Goal: Navigation & Orientation: Find specific page/section

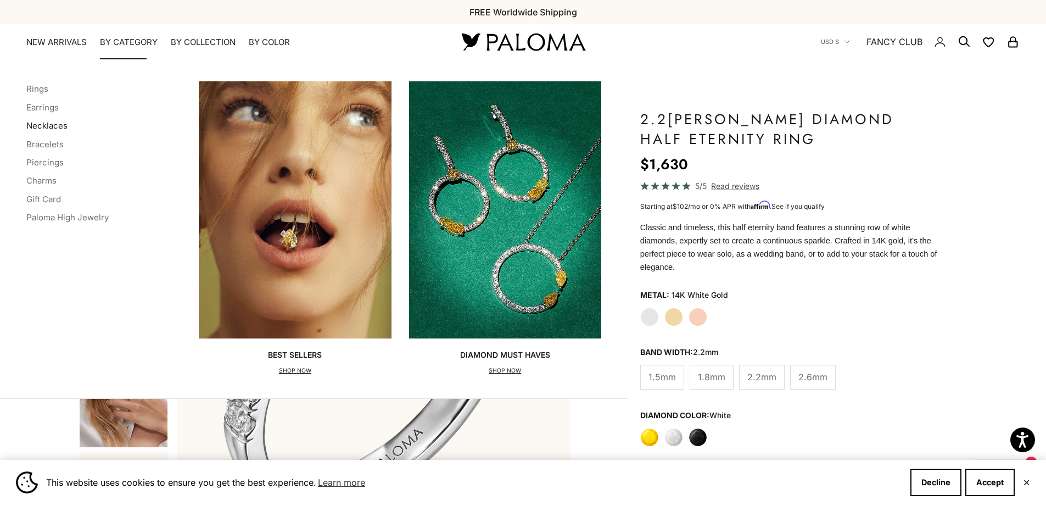
click at [33, 129] on link "Necklaces" at bounding box center [46, 125] width 41 height 10
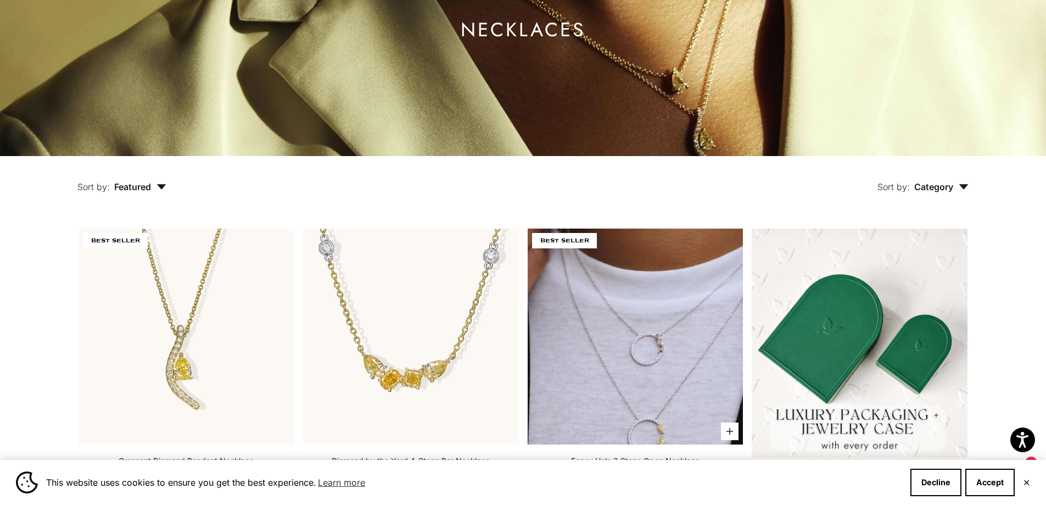
scroll to position [330, 0]
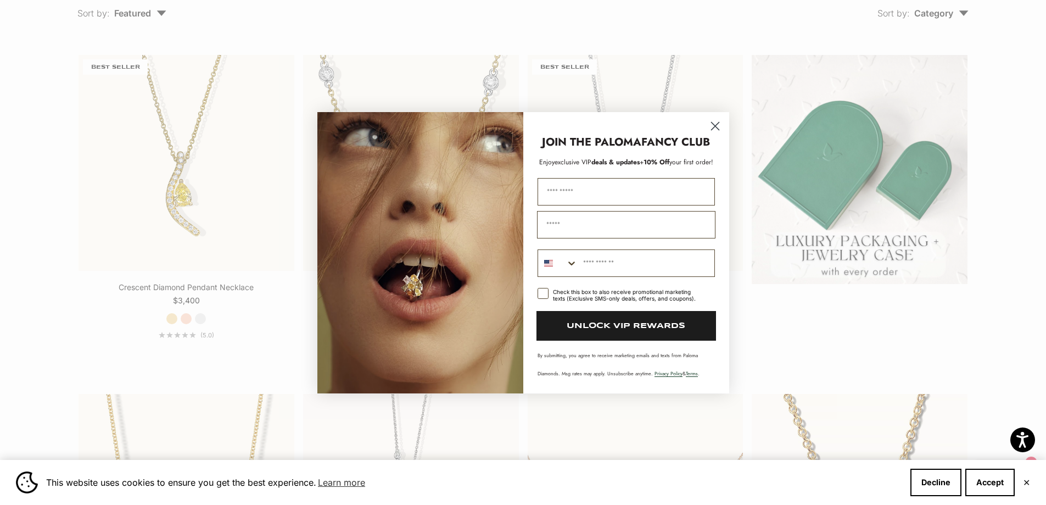
click at [717, 124] on icon "Close dialog" at bounding box center [715, 126] width 8 height 8
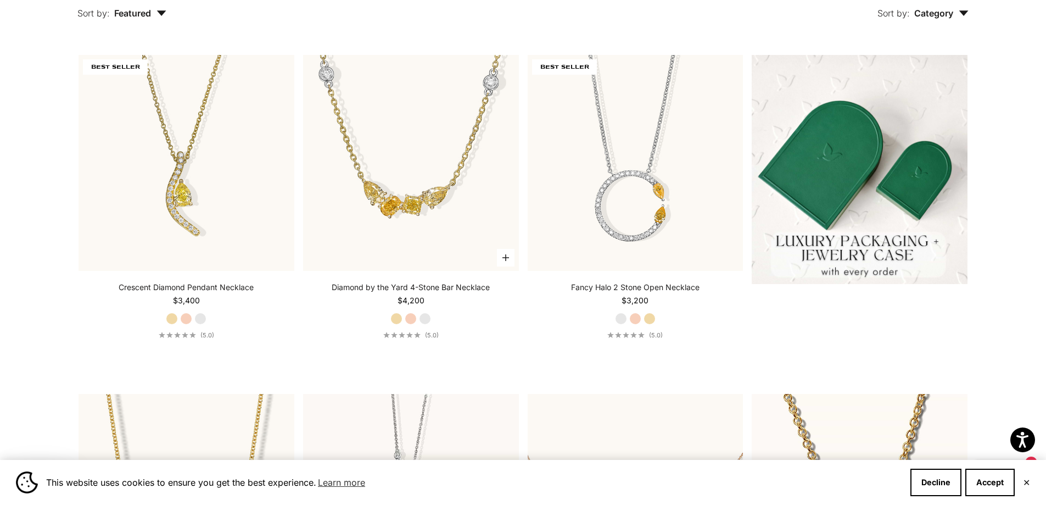
click at [410, 314] on label "Rose Gold" at bounding box center [411, 319] width 12 height 12
click at [427, 317] on label "White Gold" at bounding box center [425, 319] width 12 height 12
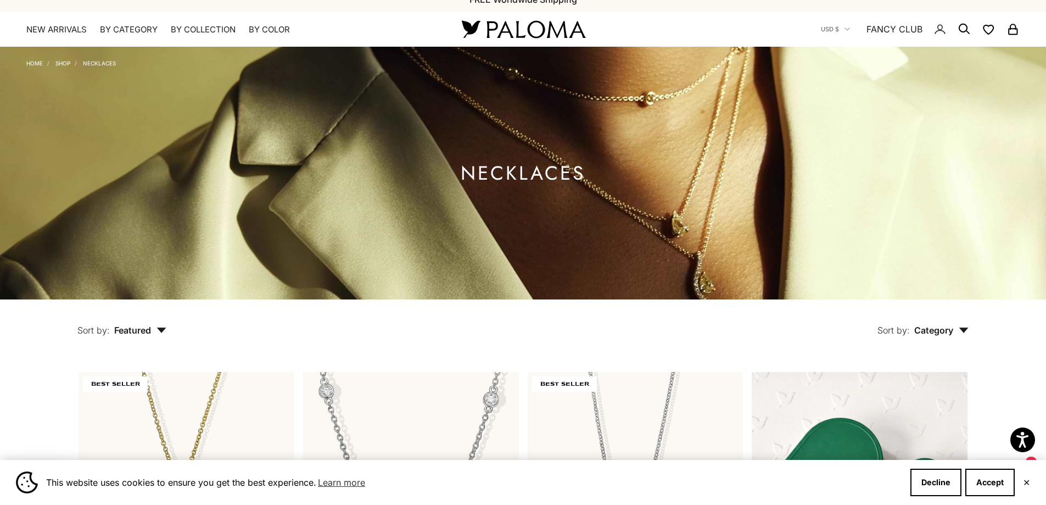
scroll to position [0, 0]
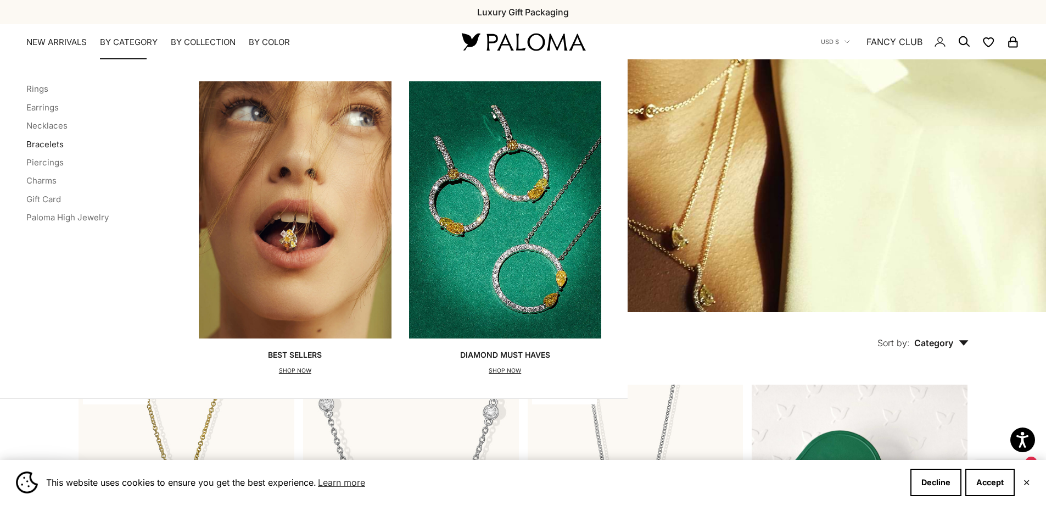
click at [47, 143] on link "Bracelets" at bounding box center [44, 144] width 37 height 10
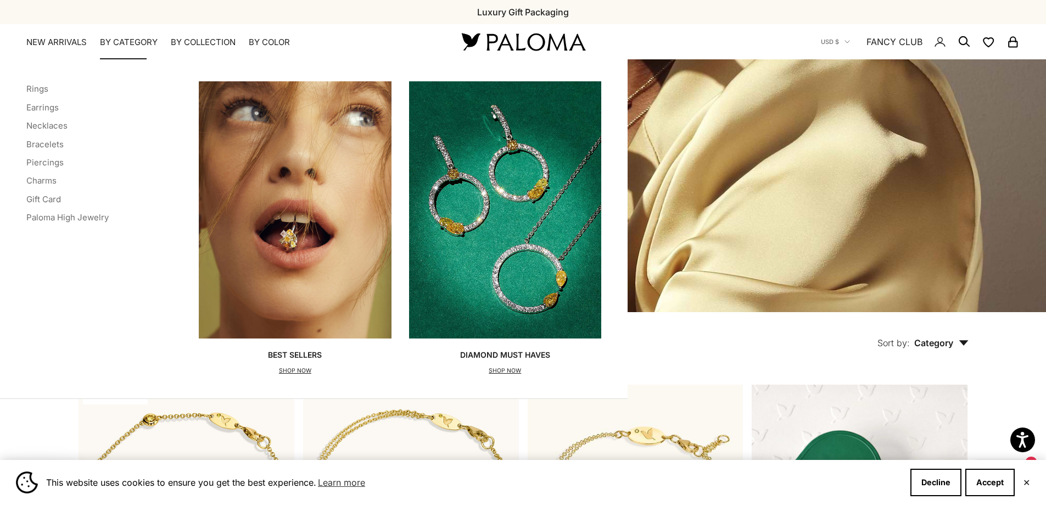
click at [40, 81] on div "Categories Rings Earrings Necklaces Bracelets Piercings Charms Gift Card Paloma…" at bounding box center [314, 228] width 628 height 339
click at [36, 86] on link "Rings" at bounding box center [37, 88] width 22 height 10
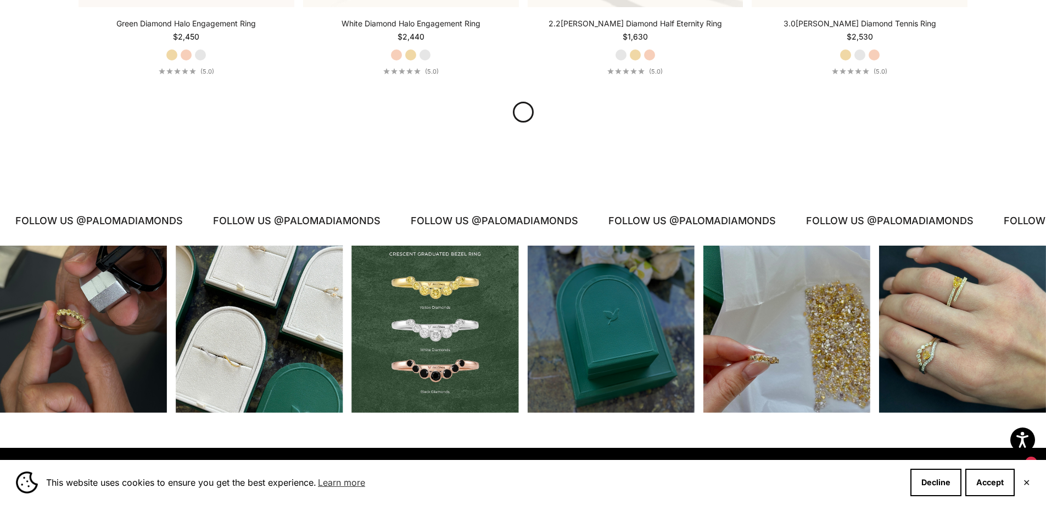
scroll to position [4377, 0]
